Goal: Information Seeking & Learning: Check status

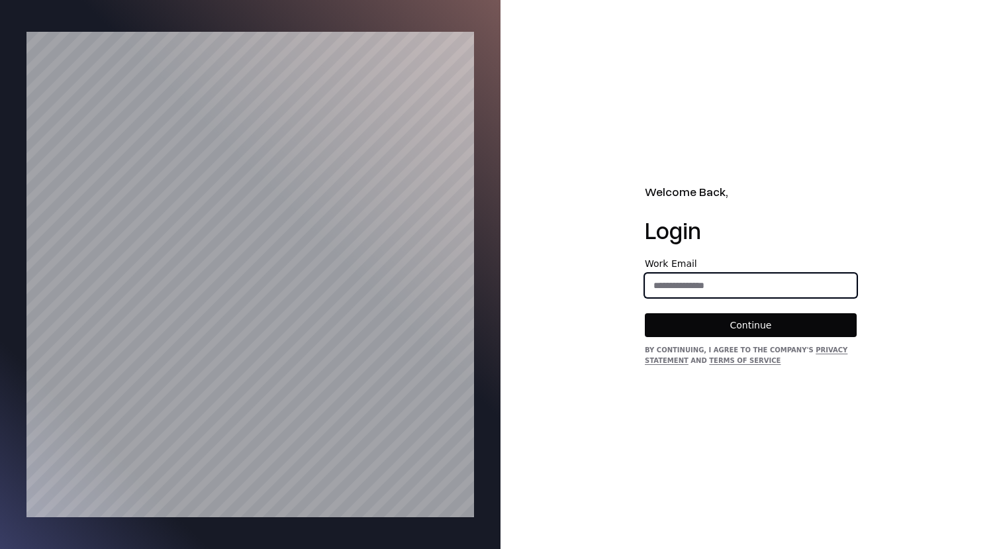
type input "**********"
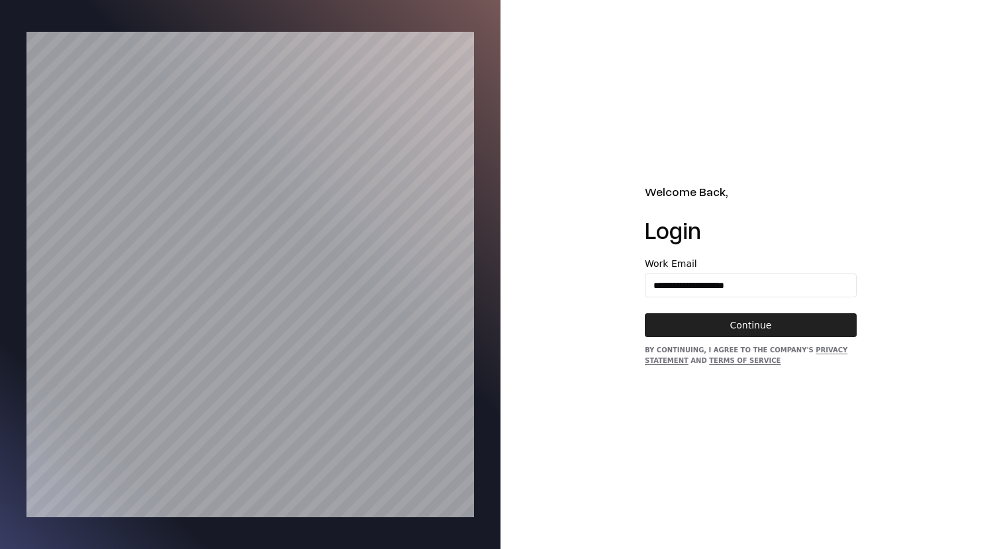
click at [786, 329] on button "Continue" at bounding box center [751, 325] width 212 height 24
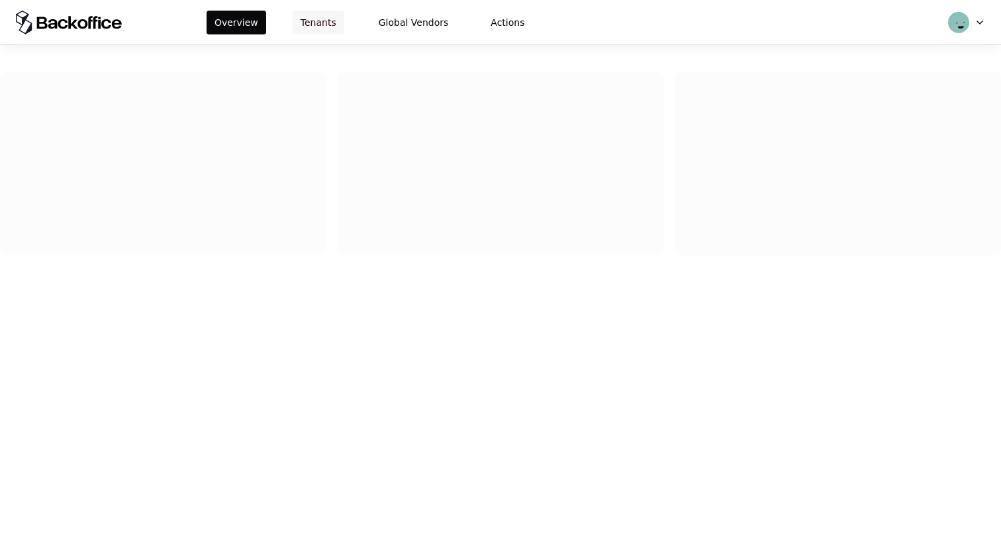
click at [298, 23] on button "Tenants" at bounding box center [318, 23] width 52 height 24
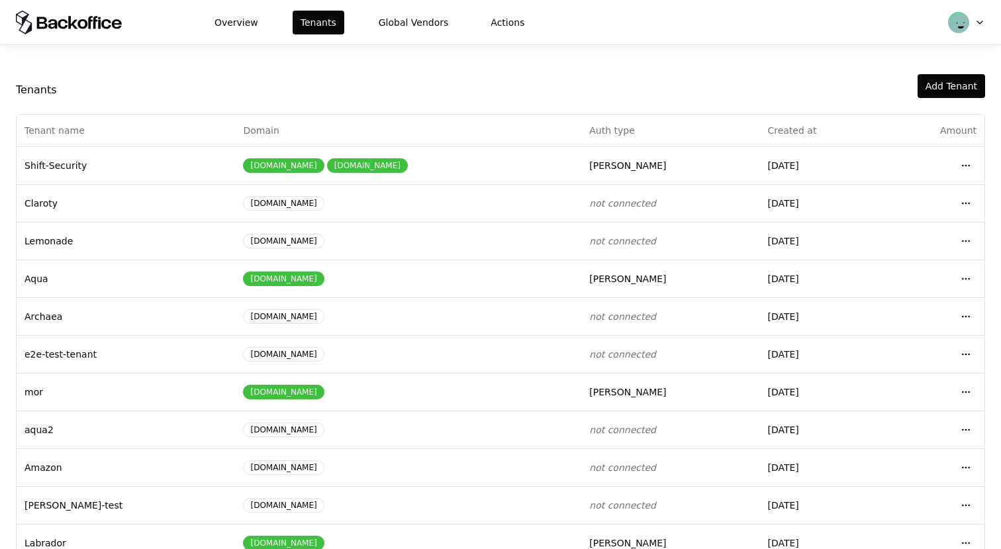
scroll to position [142, 0]
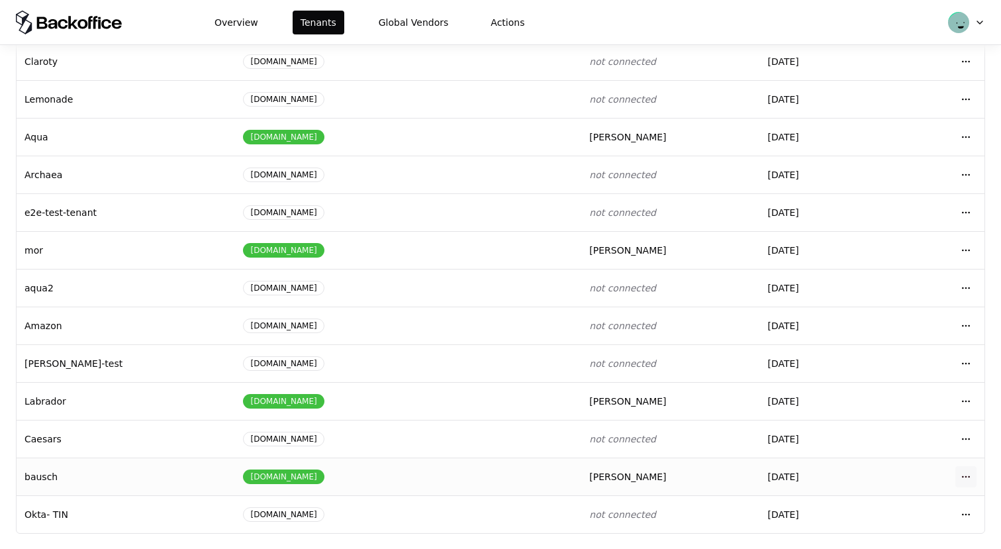
click at [967, 474] on html "Overview Tenants Global Vendors Actions Tenants Add Tenant Tenant name Domain A…" at bounding box center [500, 274] width 1001 height 549
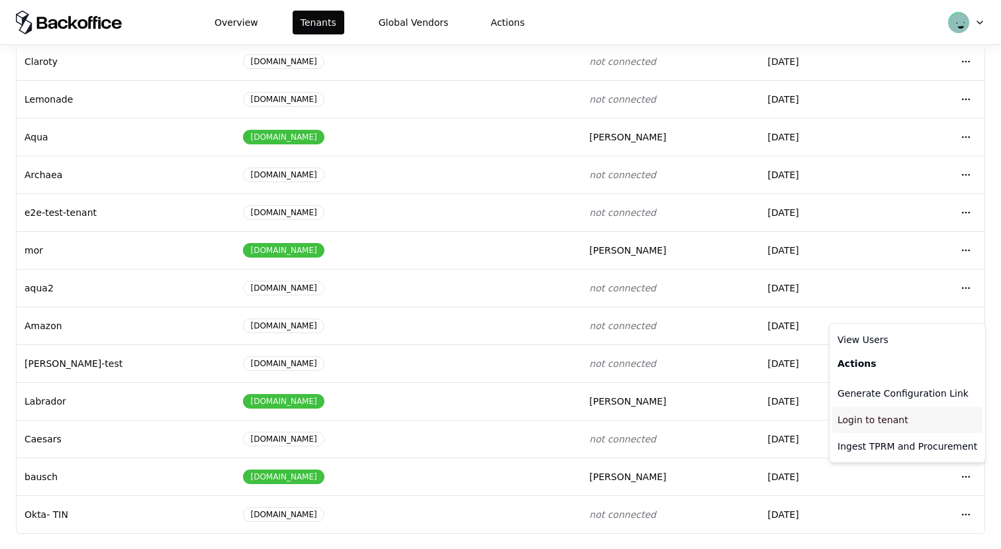
click at [885, 413] on div "Login to tenant" at bounding box center [907, 419] width 150 height 26
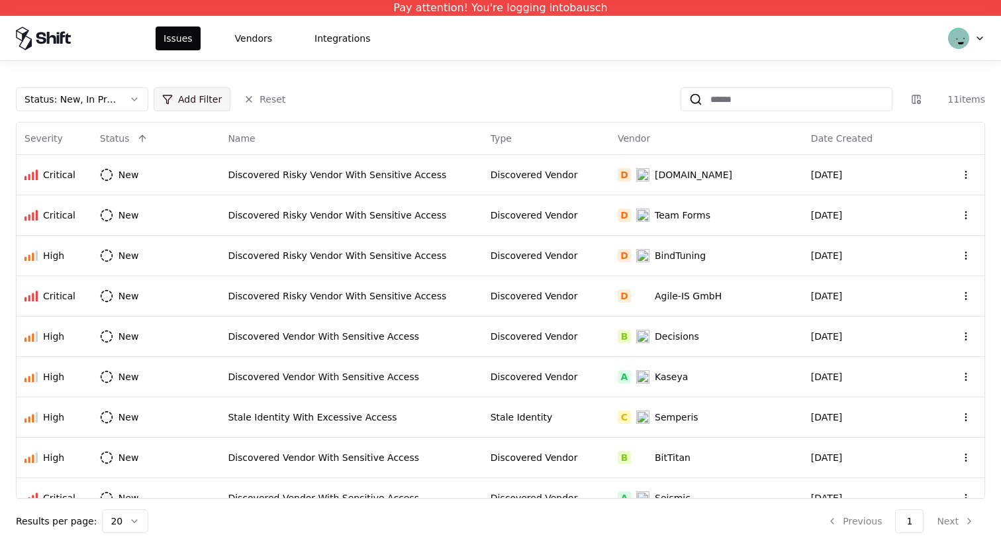
click at [187, 96] on html "Pay attention! You're logging into bausch Issues Vendors Integrations Status : …" at bounding box center [500, 274] width 1001 height 549
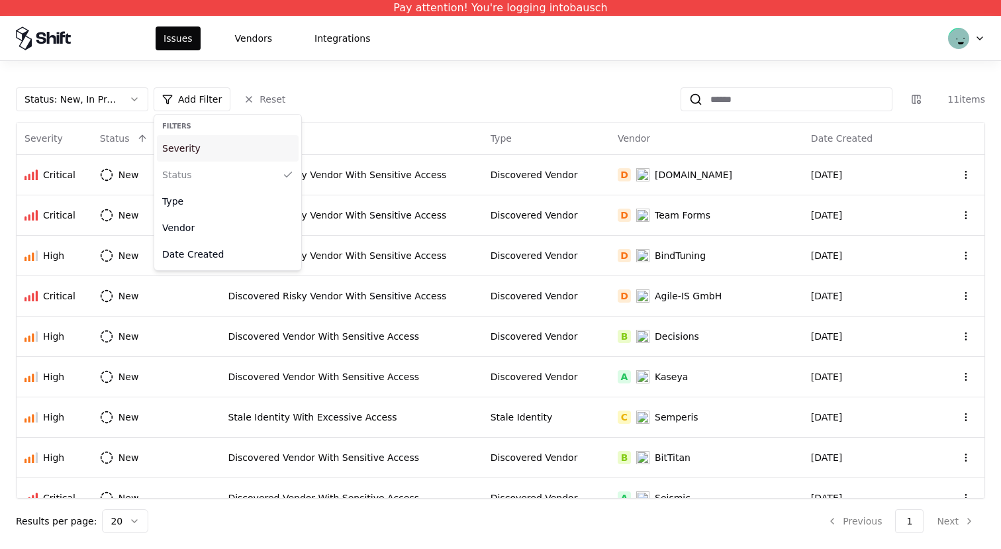
click at [206, 150] on div "Severity" at bounding box center [228, 148] width 142 height 26
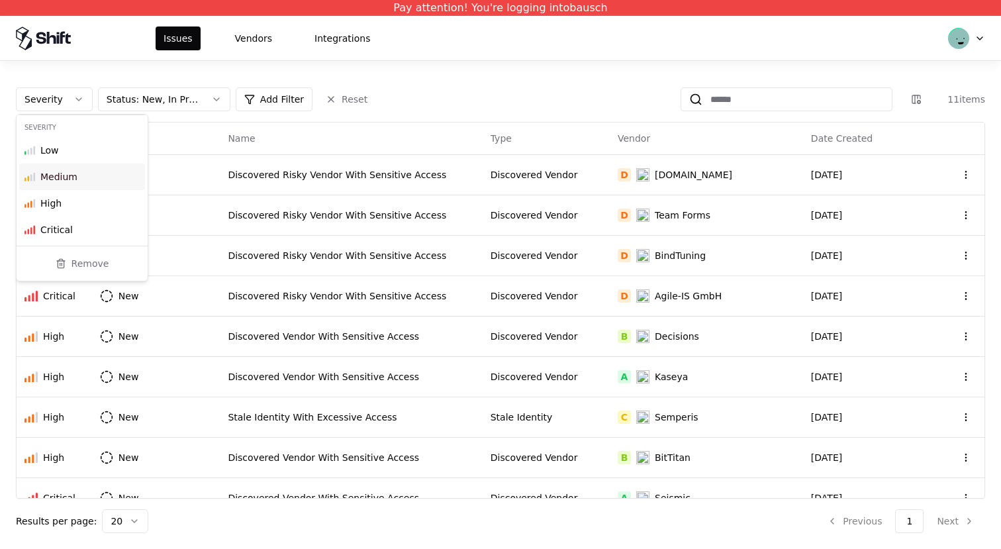
click at [74, 167] on div "Medium" at bounding box center [82, 176] width 126 height 26
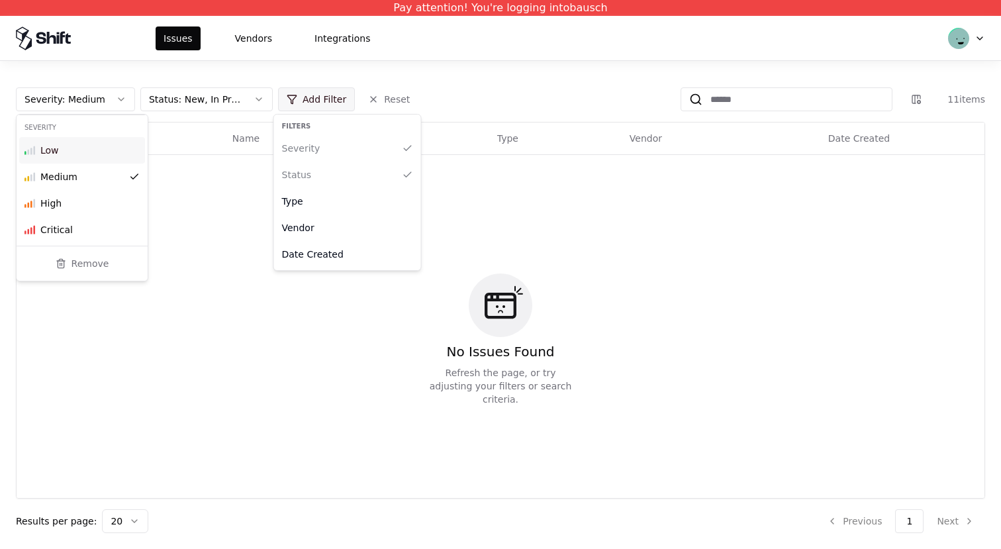
click at [323, 94] on html "Pay attention! You're logging into bausch Issues Vendors Integrations Severity …" at bounding box center [500, 274] width 1001 height 549
click at [340, 228] on div "Vendor" at bounding box center [348, 227] width 142 height 26
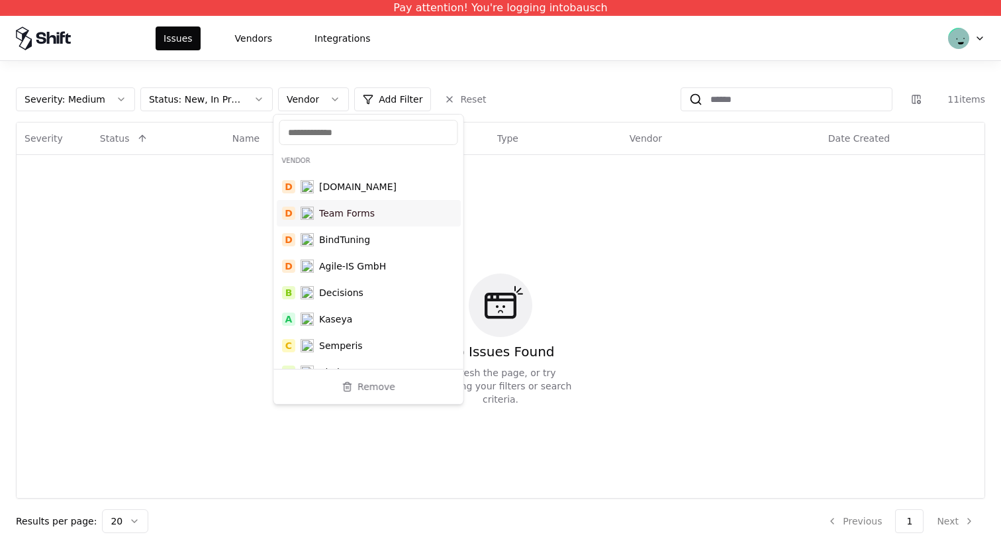
click at [330, 232] on div "D BindTuning" at bounding box center [369, 239] width 184 height 26
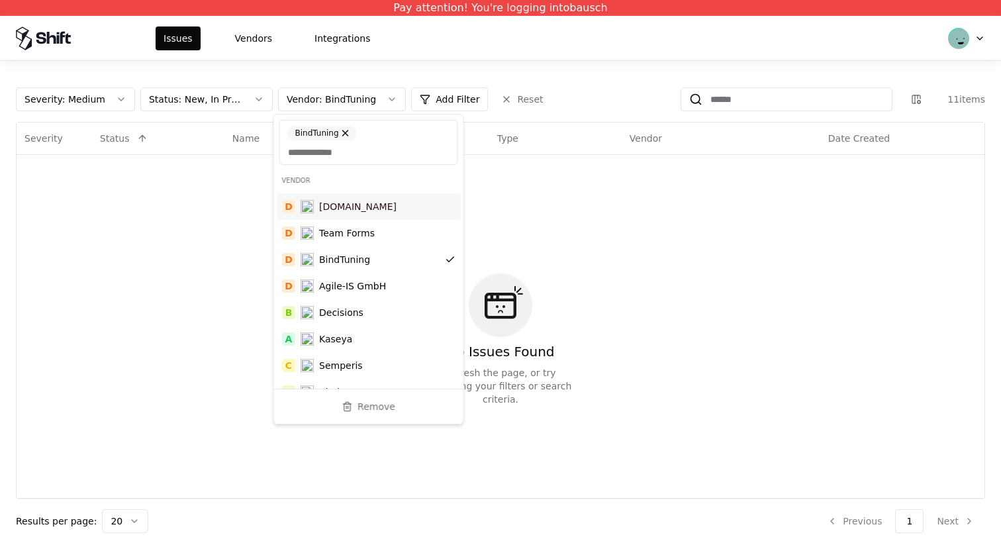
click at [548, 193] on div "No Issues Found Refresh the page, or try adjusting your filters or search crite…" at bounding box center [500, 339] width 952 height 353
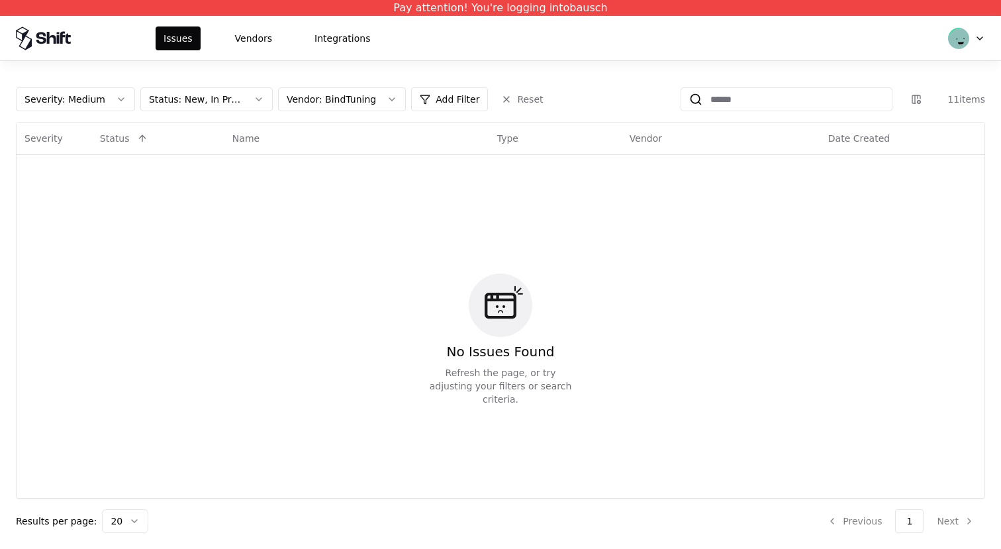
click at [516, 100] on html "Pay attention! You're logging into bausch Issues Vendors Integrations Severity …" at bounding box center [500, 274] width 1001 height 549
click at [438, 100] on html "Pay attention! You're logging into bausch Issues Vendors Integrations Severity …" at bounding box center [500, 274] width 1001 height 549
click at [426, 177] on html "Pay attention! You're logging into bausch Issues Vendors Integrations Severity …" at bounding box center [500, 274] width 1001 height 549
click at [371, 103] on html "Pay attention! You're logging into bausch Issues Vendors Integrations Severity …" at bounding box center [500, 274] width 1001 height 549
click at [208, 94] on html "Pay attention! You're logging into bausch Issues Vendors Integrations Severity …" at bounding box center [500, 274] width 1001 height 549
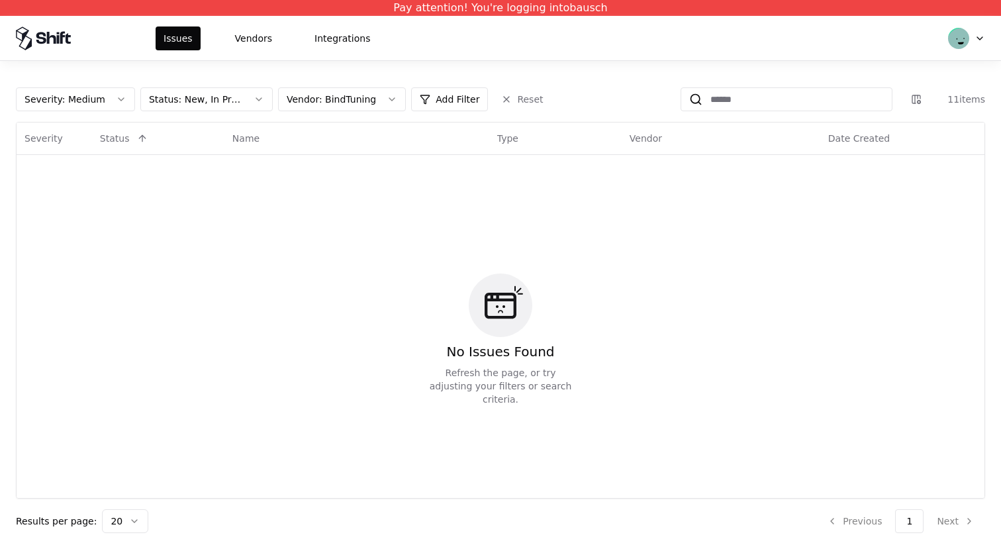
click at [88, 98] on html "Pay attention! You're logging into bausch Issues Vendors Integrations Severity …" at bounding box center [500, 274] width 1001 height 549
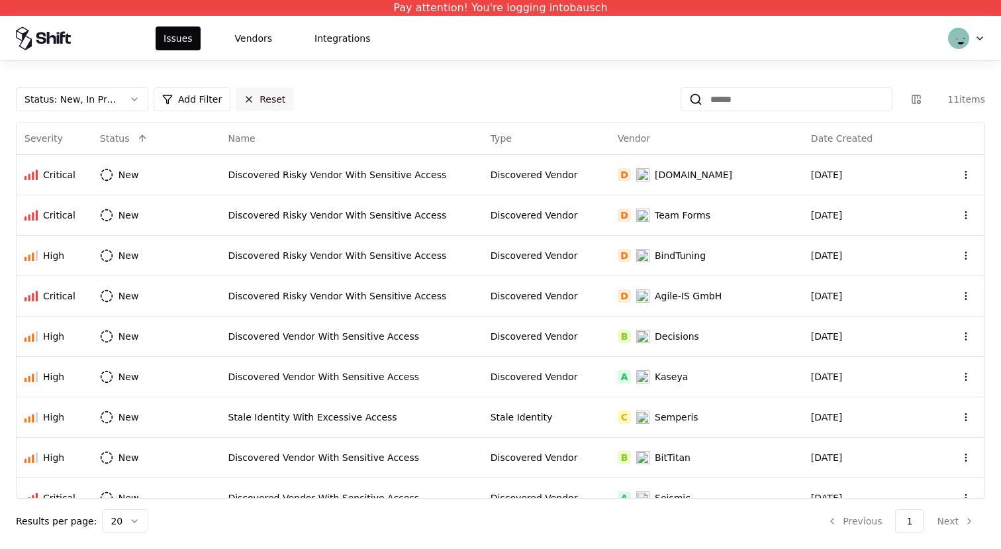
click at [289, 107] on button "Reset" at bounding box center [265, 99] width 58 height 24
click at [264, 104] on button "Reset" at bounding box center [265, 99] width 58 height 24
click at [178, 45] on button "Issues" at bounding box center [178, 38] width 45 height 24
click at [268, 99] on button "Reset" at bounding box center [265, 99] width 58 height 24
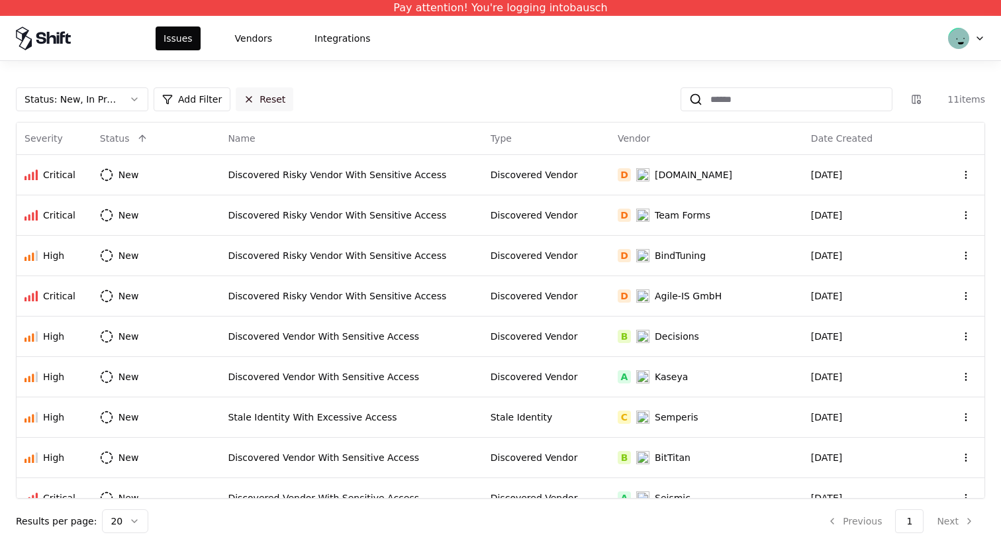
click at [268, 99] on button "Reset" at bounding box center [265, 99] width 58 height 24
click at [202, 95] on html "Pay attention! You're logging into bausch Issues Vendors Integrations Status : …" at bounding box center [500, 274] width 1001 height 549
click at [218, 237] on div "Vendor" at bounding box center [228, 227] width 142 height 26
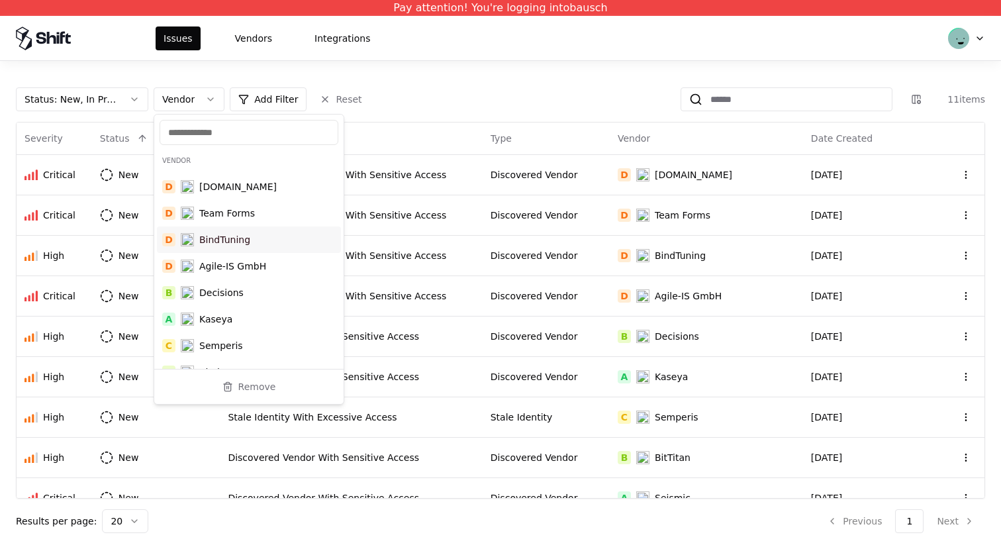
click at [226, 240] on div "BindTuning" at bounding box center [224, 239] width 51 height 13
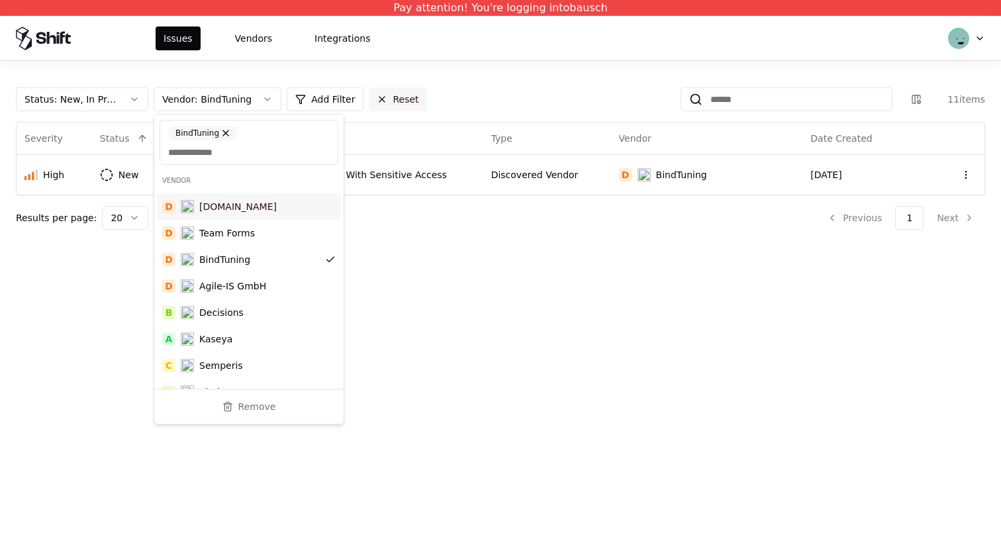
click at [413, 109] on button "Reset" at bounding box center [398, 99] width 58 height 24
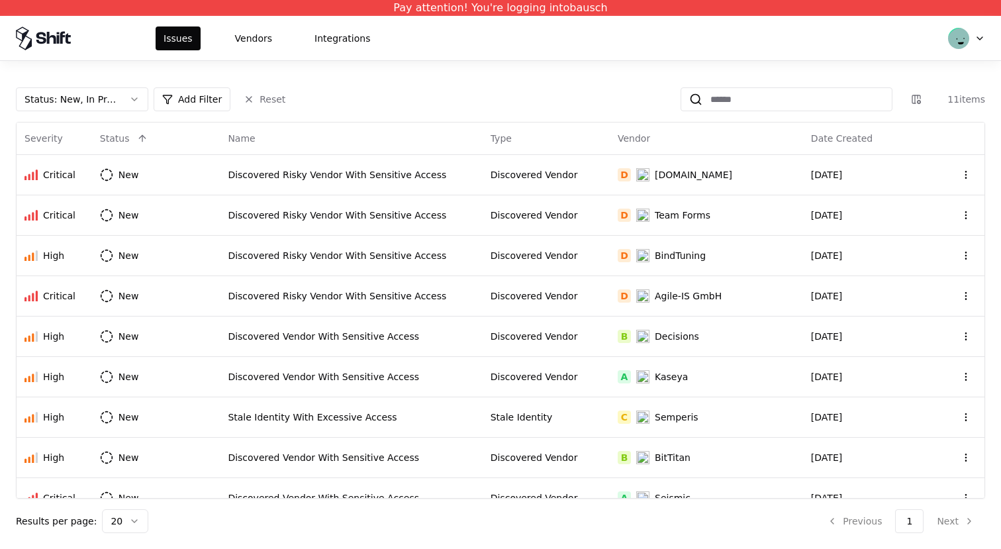
click at [224, 102] on html "Pay attention! You're logging into bausch Issues Vendors Integrations Status : …" at bounding box center [500, 274] width 1001 height 549
click at [209, 102] on html "Pay attention! You're logging into bausch Issues Vendors Integrations Status : …" at bounding box center [500, 274] width 1001 height 549
click at [276, 104] on html "Pay attention! You're logging into bausch Issues Vendors Integrations Status : …" at bounding box center [500, 274] width 1001 height 549
click at [111, 99] on html "Pay attention! You're logging into bausch Issues Vendors Integrations Status : …" at bounding box center [500, 274] width 1001 height 549
click at [302, 99] on html "Pay attention! You're logging into bausch Issues Vendors Integrations Status : …" at bounding box center [500, 274] width 1001 height 549
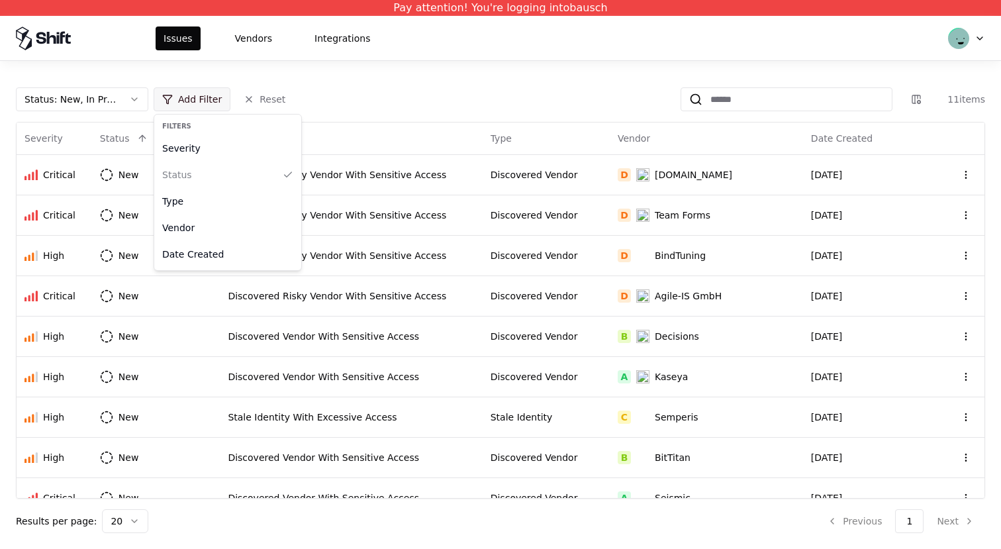
click at [181, 89] on html "Pay attention! You're logging into bausch Issues Vendors Integrations Status : …" at bounding box center [500, 274] width 1001 height 549
click at [236, 227] on div "Vendor" at bounding box center [228, 227] width 142 height 26
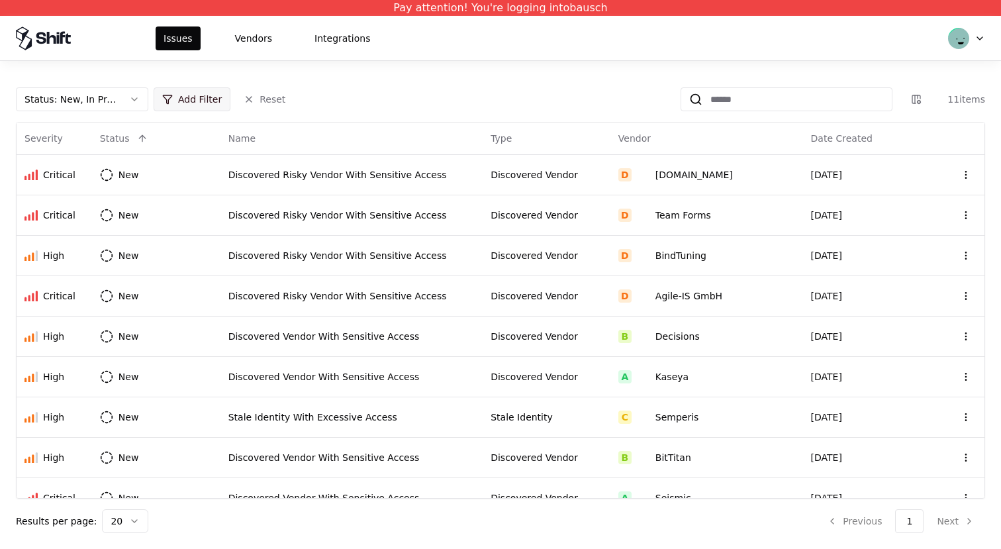
click at [177, 106] on html "Pay attention! You're logging into bausch Issues Vendors Integrations Status : …" at bounding box center [500, 274] width 1001 height 549
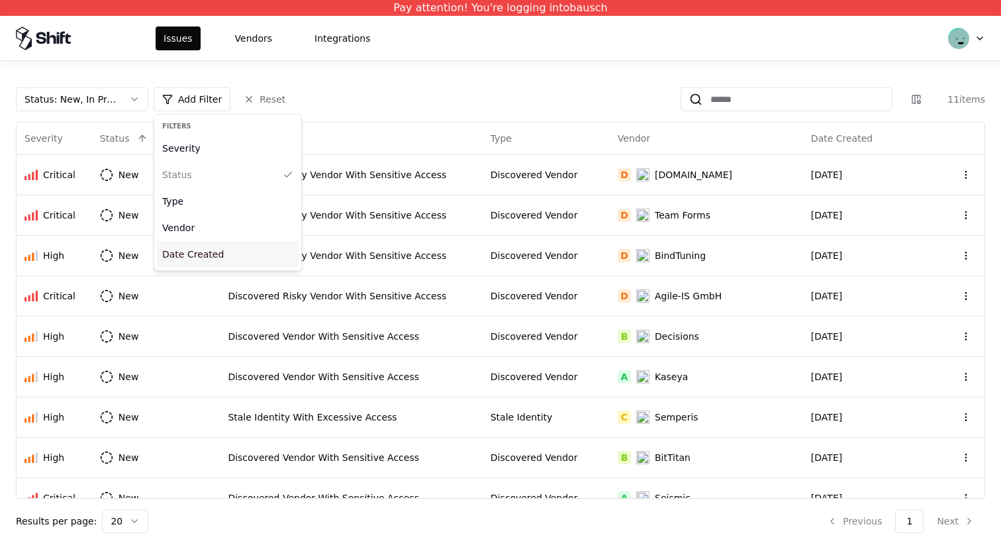
click at [196, 251] on div "Date Created" at bounding box center [228, 254] width 142 height 26
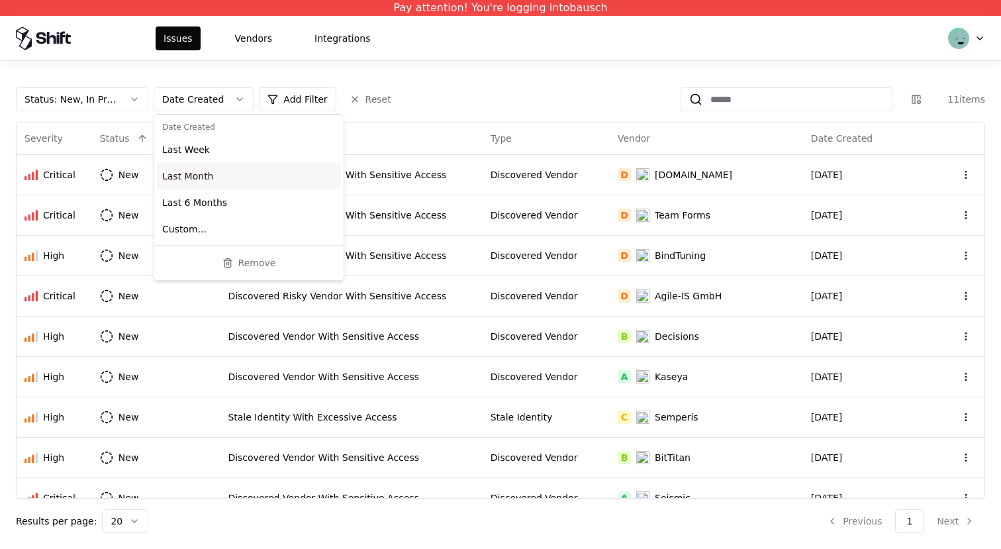
click at [211, 175] on div "Last Month" at bounding box center [249, 176] width 184 height 26
click at [430, 130] on th "Name" at bounding box center [351, 138] width 262 height 32
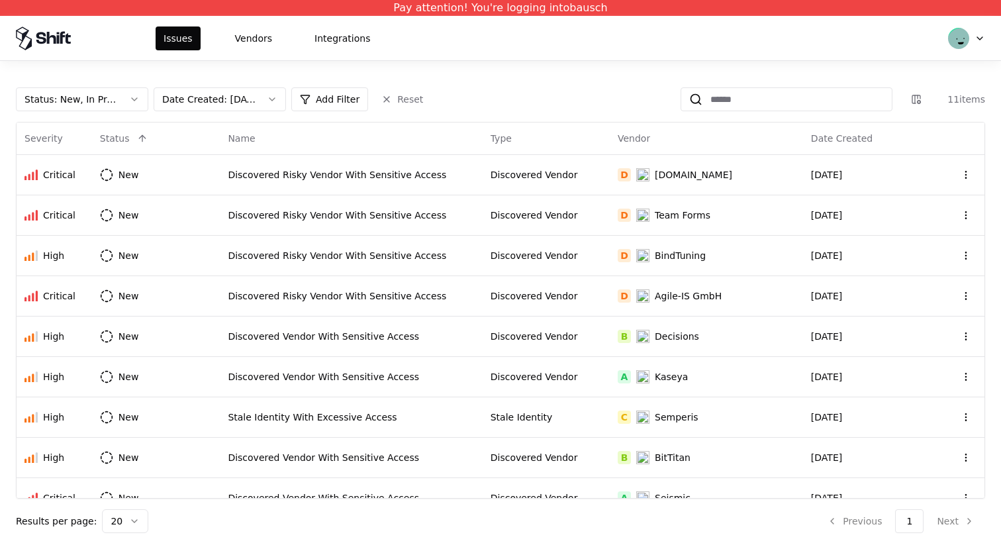
click at [398, 97] on html "Pay attention! You're logging into bausch Issues Vendors Integrations Status : …" at bounding box center [500, 274] width 1001 height 549
click at [232, 87] on html "Pay attention! You're logging into bausch Issues Vendors Integrations Status : …" at bounding box center [500, 274] width 1001 height 549
click at [190, 92] on html "Pay attention! You're logging into bausch Issues Vendors Integrations Status : …" at bounding box center [500, 274] width 1001 height 549
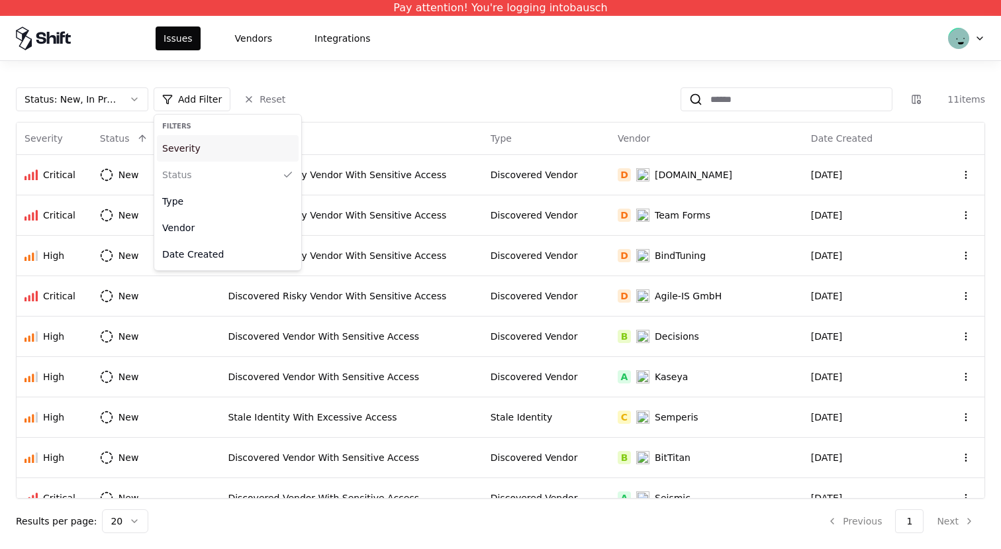
click at [193, 157] on div "Severity" at bounding box center [228, 148] width 142 height 26
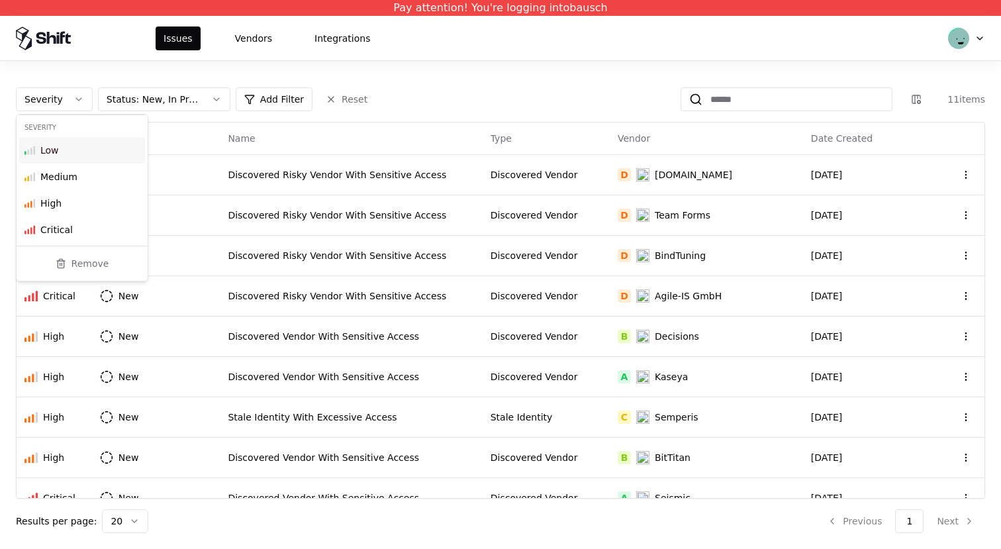
click at [79, 159] on div "Low" at bounding box center [82, 150] width 126 height 26
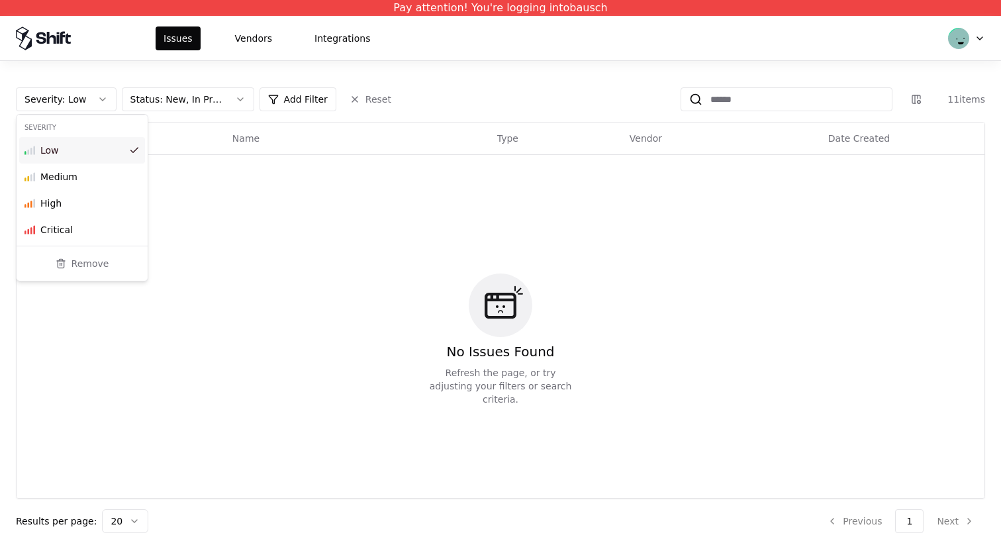
click at [294, 204] on div "No Issues Found Refresh the page, or try adjusting your filters or search crite…" at bounding box center [500, 339] width 952 height 353
click at [366, 103] on html "Pay attention! You're logging into bausch Issues Vendors Integrations Severity …" at bounding box center [500, 274] width 1001 height 549
click at [272, 103] on html "Pay attention! You're logging into bausch Issues Vendors Integrations Severity …" at bounding box center [500, 274] width 1001 height 549
